Goal: Information Seeking & Learning: Learn about a topic

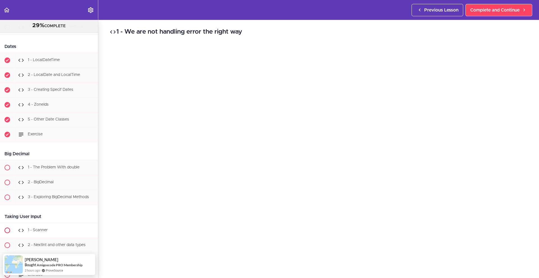
scroll to position [1927, 0]
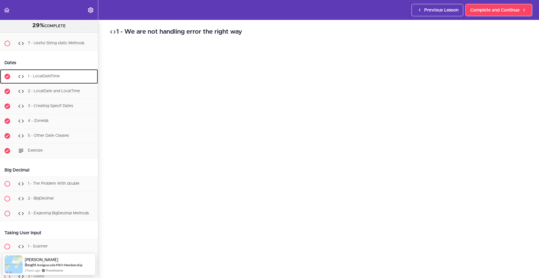
click at [54, 78] on span "1 - LocalDateTime" at bounding box center [44, 76] width 32 height 4
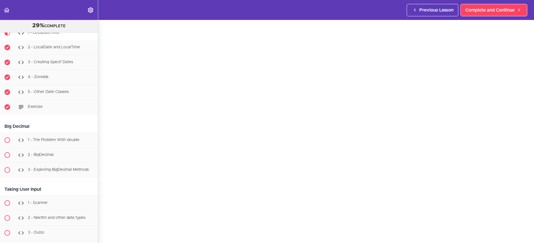
scroll to position [23, 0]
click at [501, 11] on span "Complete and Continue" at bounding box center [489, 10] width 49 height 7
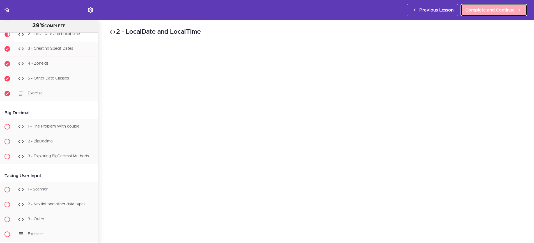
scroll to position [1985, 0]
click at [480, 11] on span "Complete and Continue" at bounding box center [489, 10] width 49 height 7
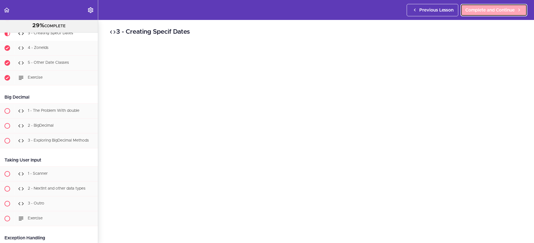
scroll to position [2000, 0]
click at [496, 11] on span "Complete and Continue" at bounding box center [489, 10] width 49 height 7
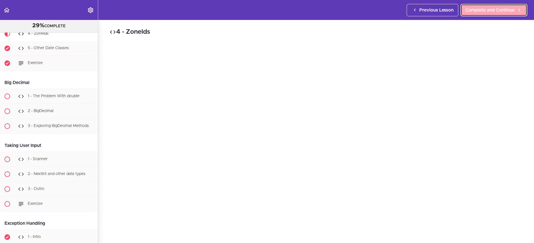
scroll to position [2015, 0]
